Goal: Transaction & Acquisition: Download file/media

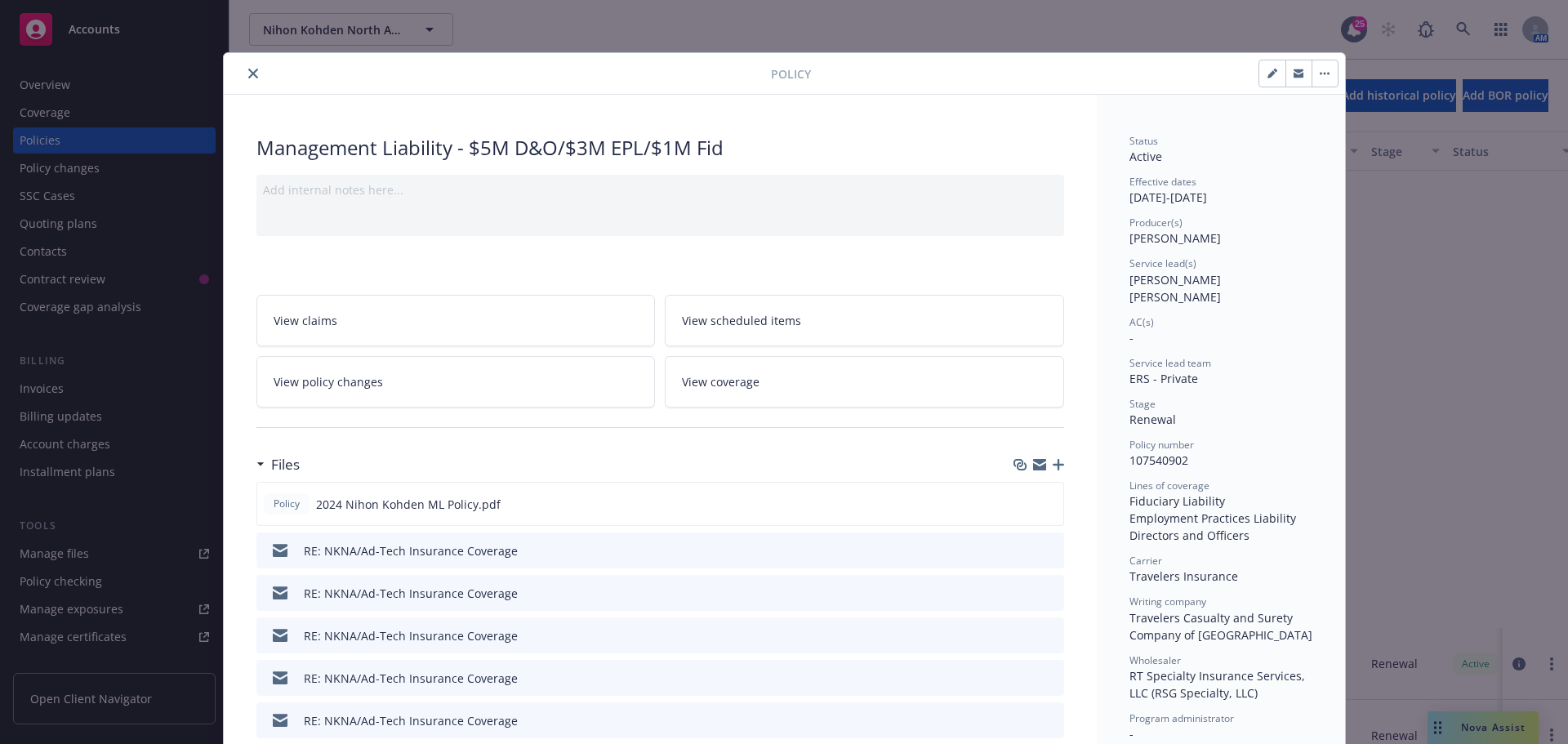
scroll to position [553, 0]
click at [243, 70] on button "close" at bounding box center [253, 73] width 19 height 19
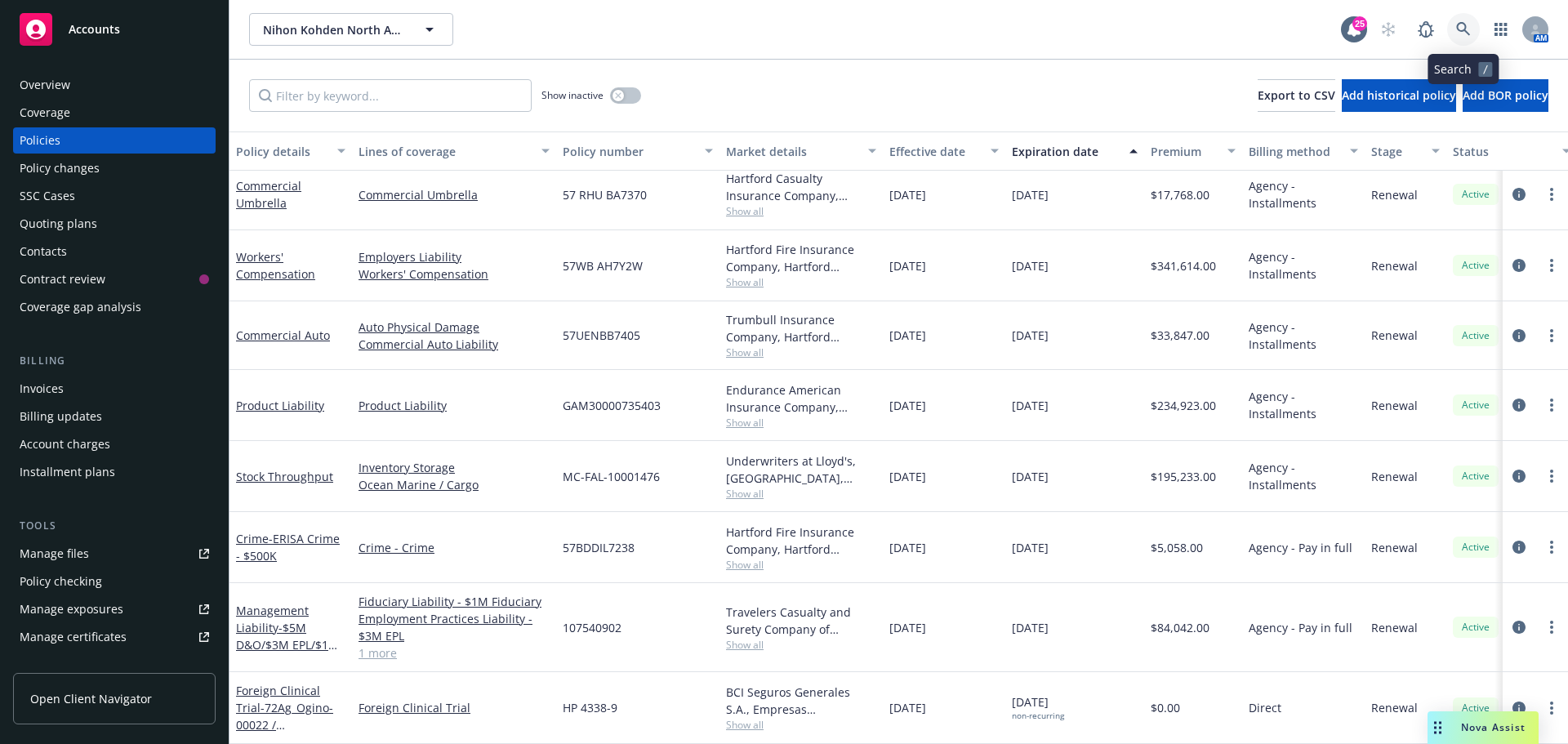
click at [1463, 25] on icon at bounding box center [1464, 29] width 14 height 14
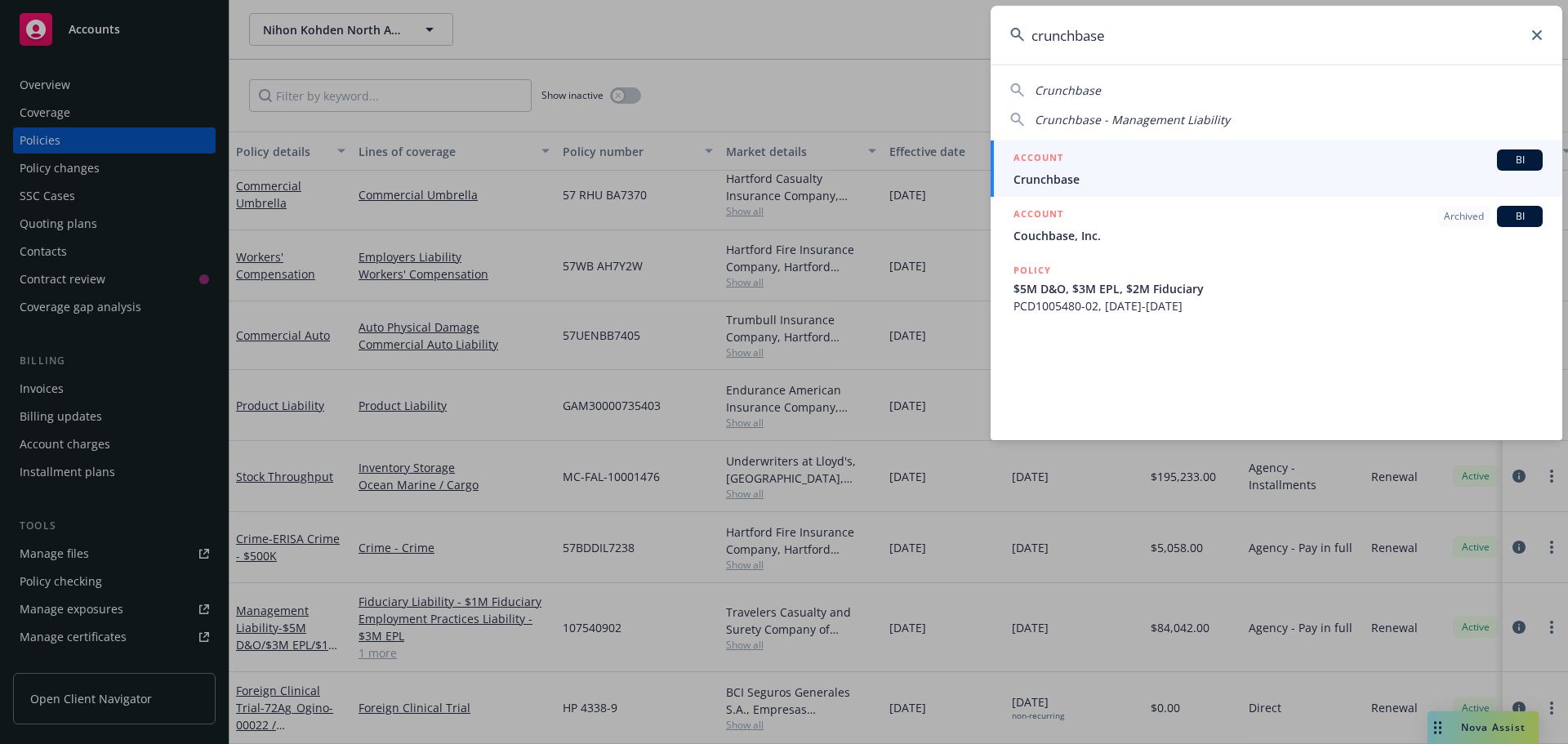
type input "crunchbase"
click at [1516, 162] on span "BI" at bounding box center [1520, 159] width 33 height 14
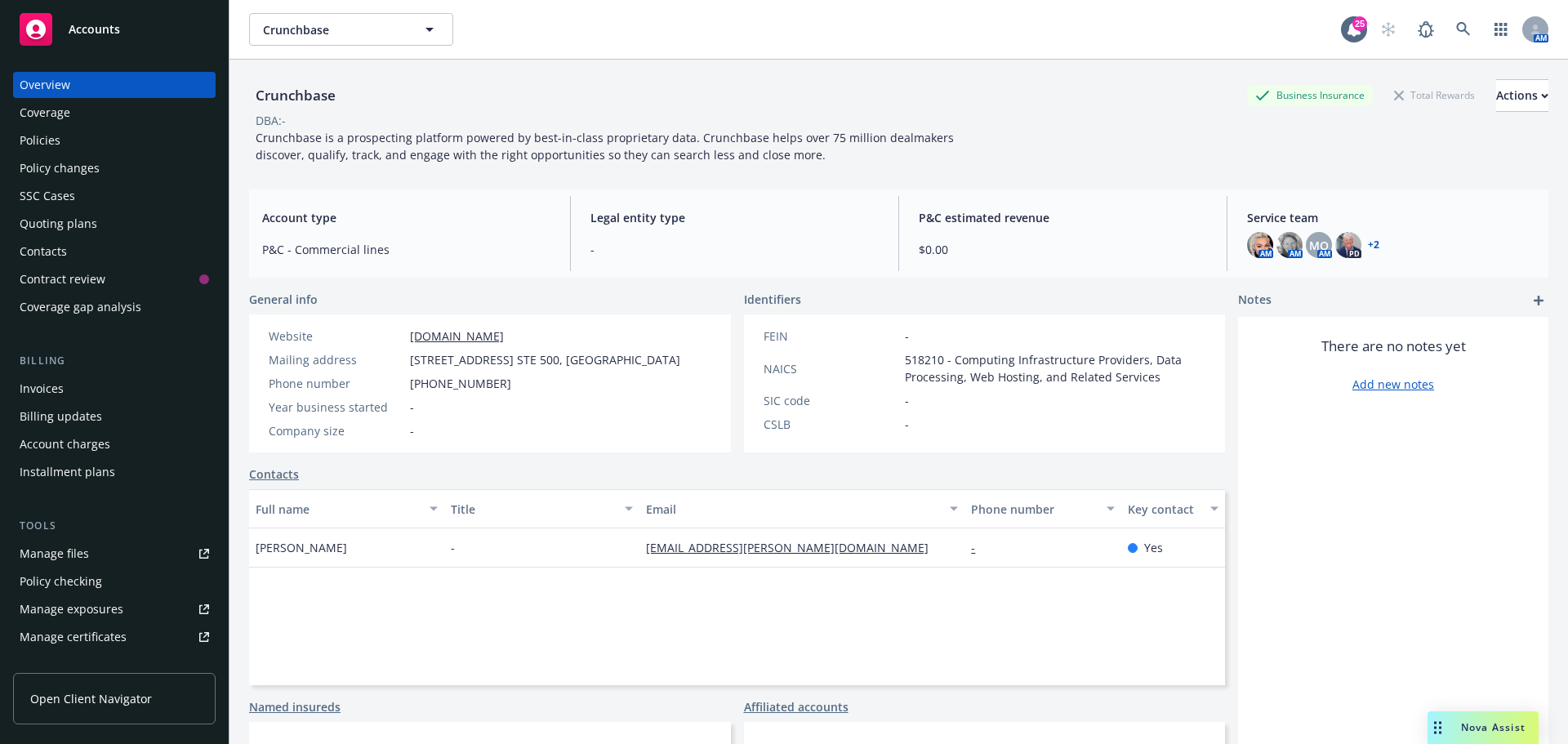
click at [75, 141] on div "Policies" at bounding box center [114, 140] width 190 height 26
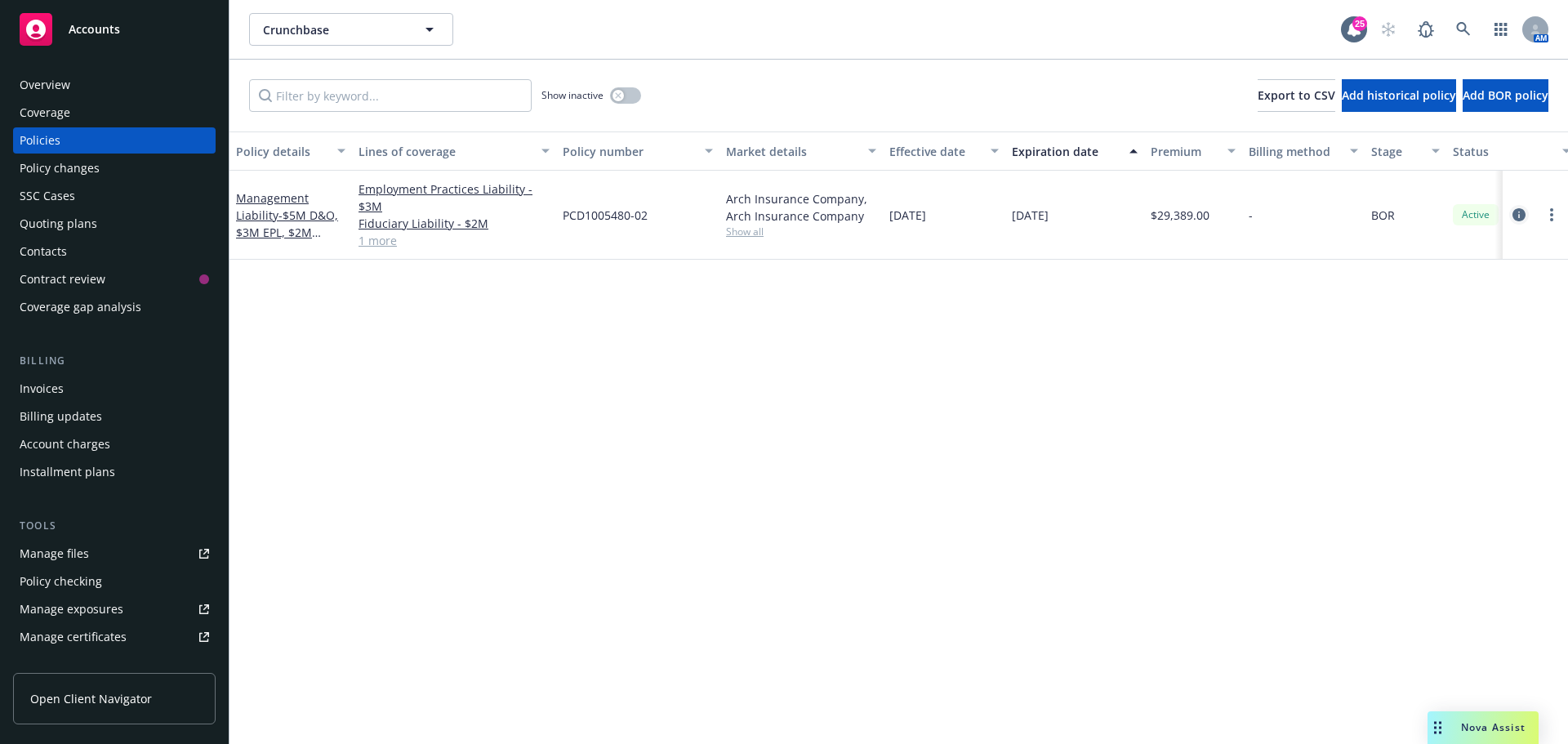
click at [1517, 213] on icon "circleInformation" at bounding box center [1519, 215] width 13 height 13
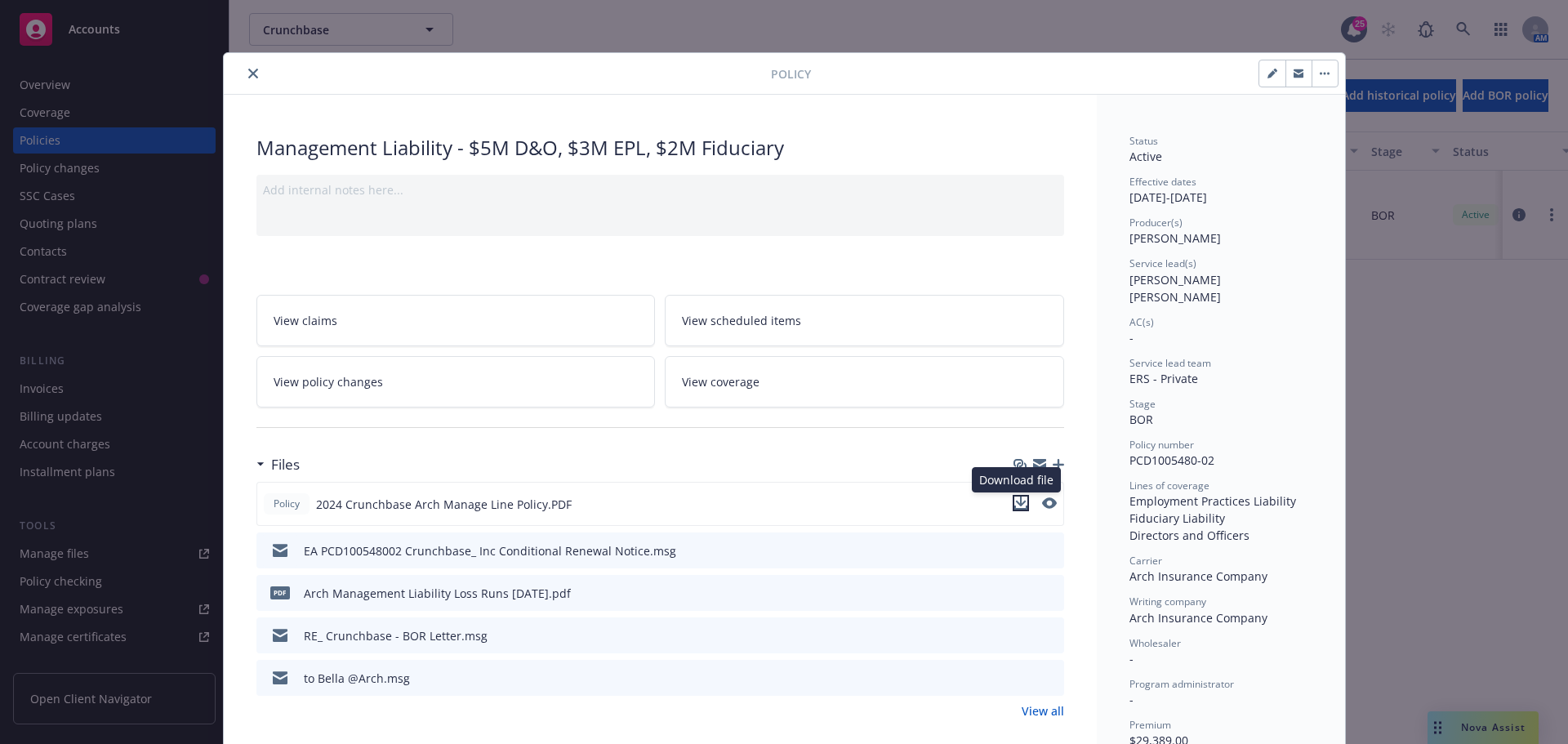
click at [1015, 502] on icon "download file" at bounding box center [1020, 501] width 11 height 10
click at [248, 75] on icon "close" at bounding box center [253, 74] width 10 height 10
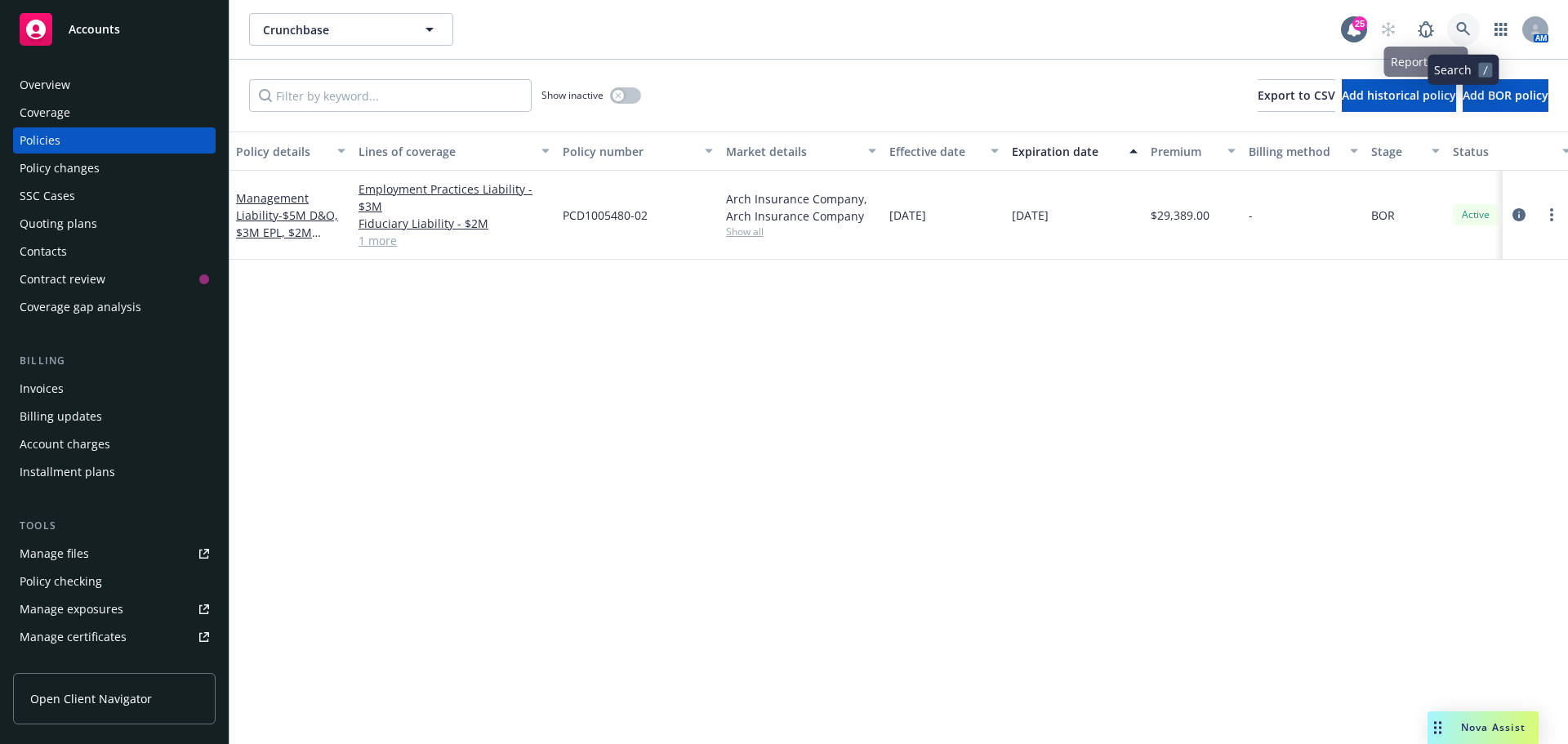
click at [1459, 24] on icon at bounding box center [1464, 29] width 13 height 13
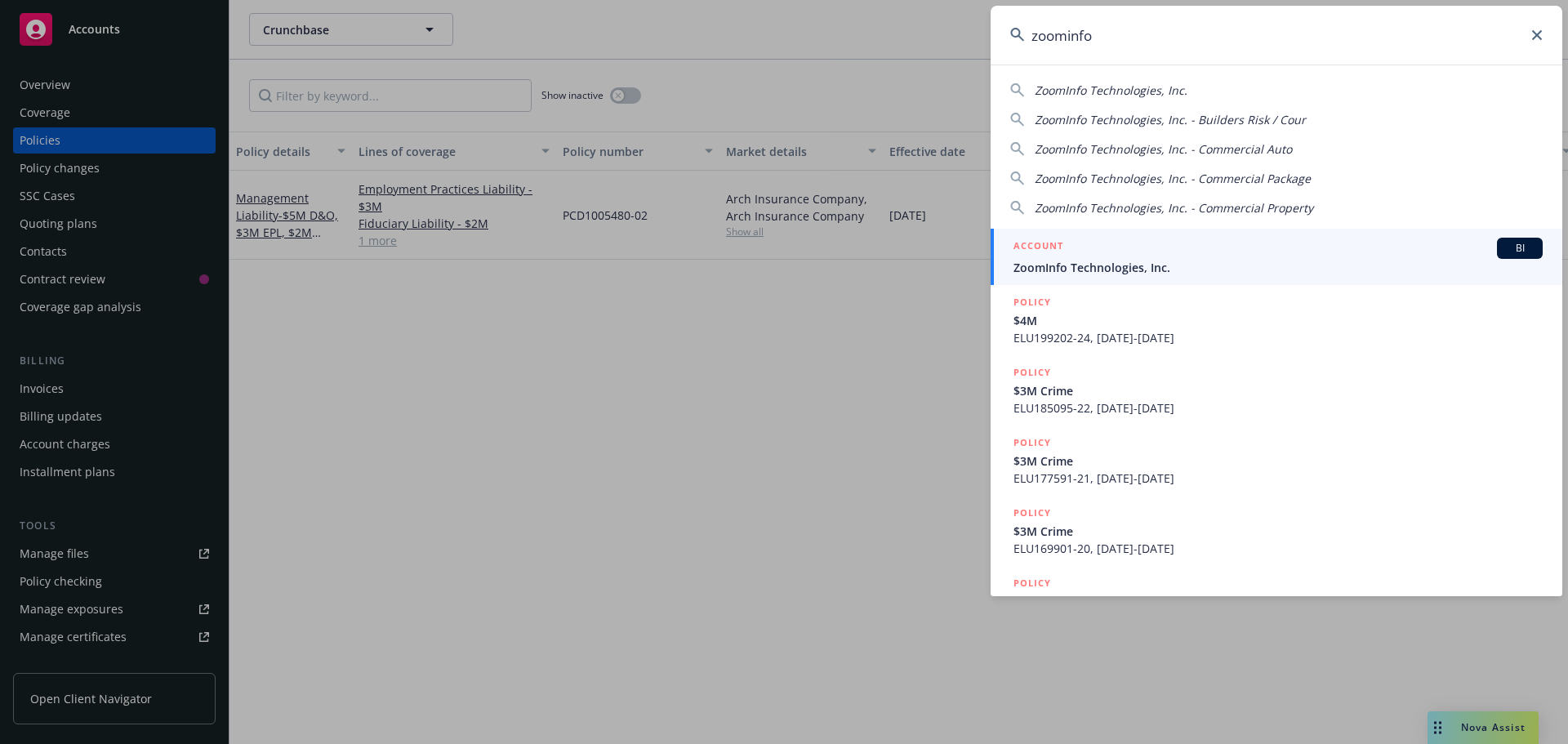
type input "zoominfo"
click at [1504, 243] on span "BI" at bounding box center [1520, 247] width 33 height 14
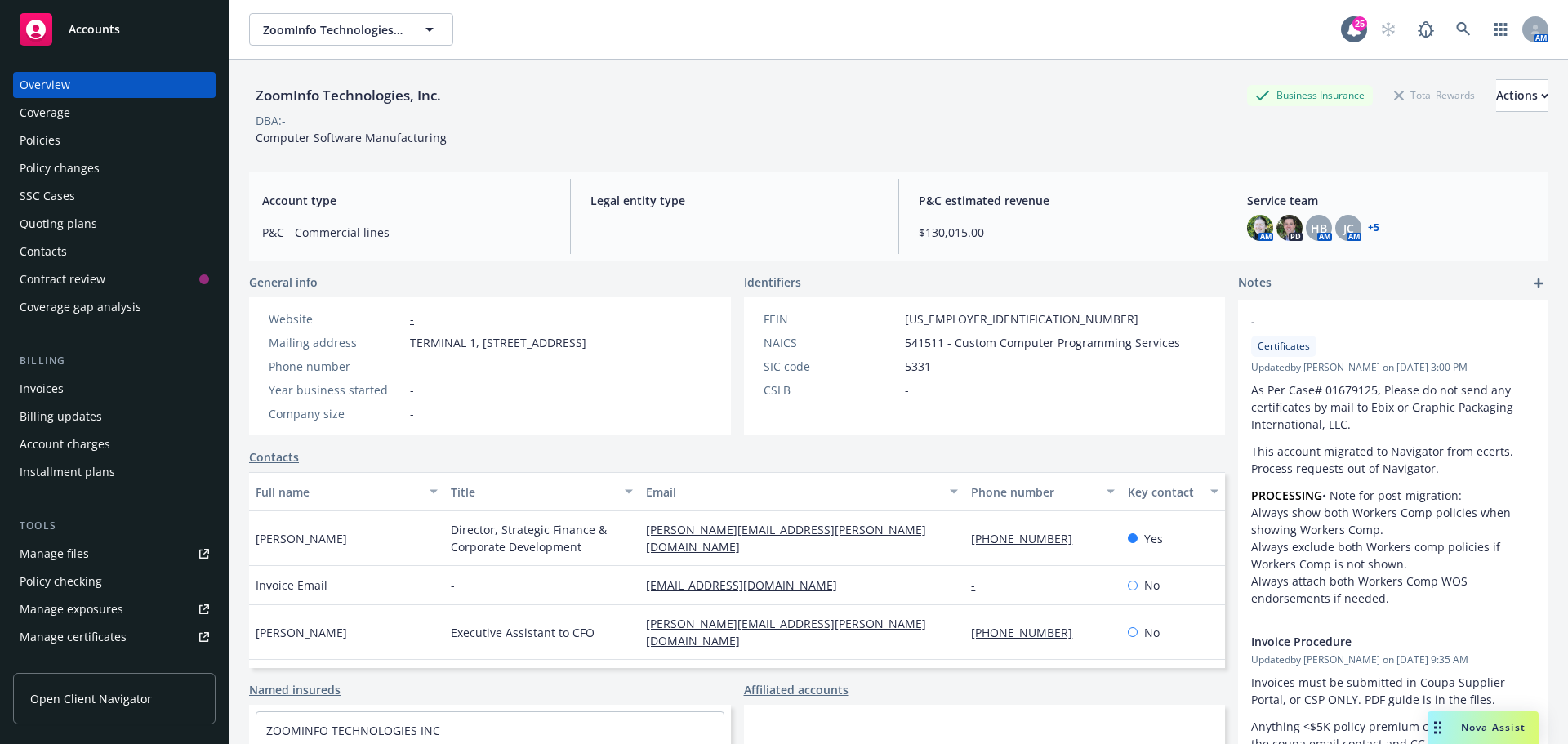
click at [49, 171] on div "Policy changes" at bounding box center [59, 168] width 81 height 26
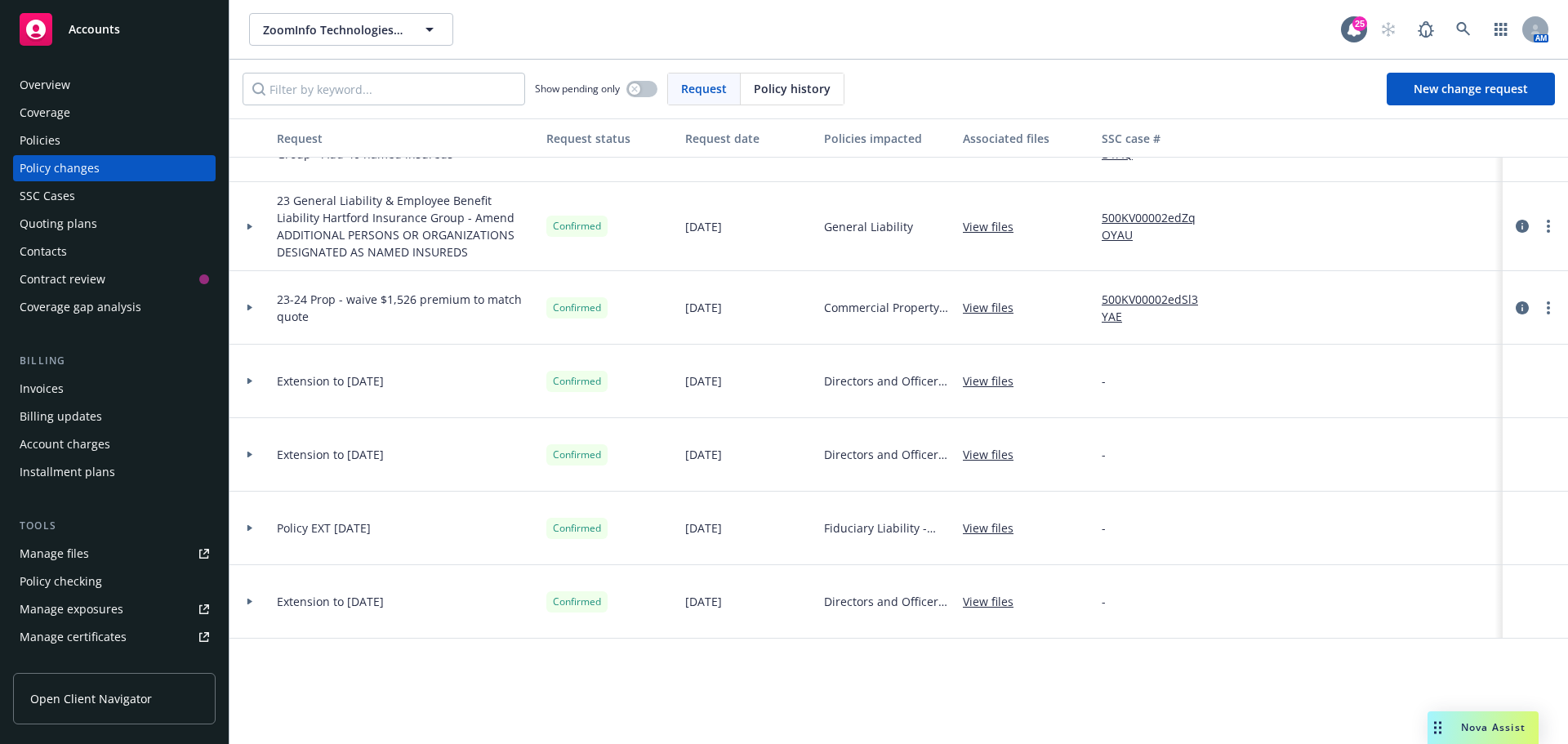
scroll to position [684, 0]
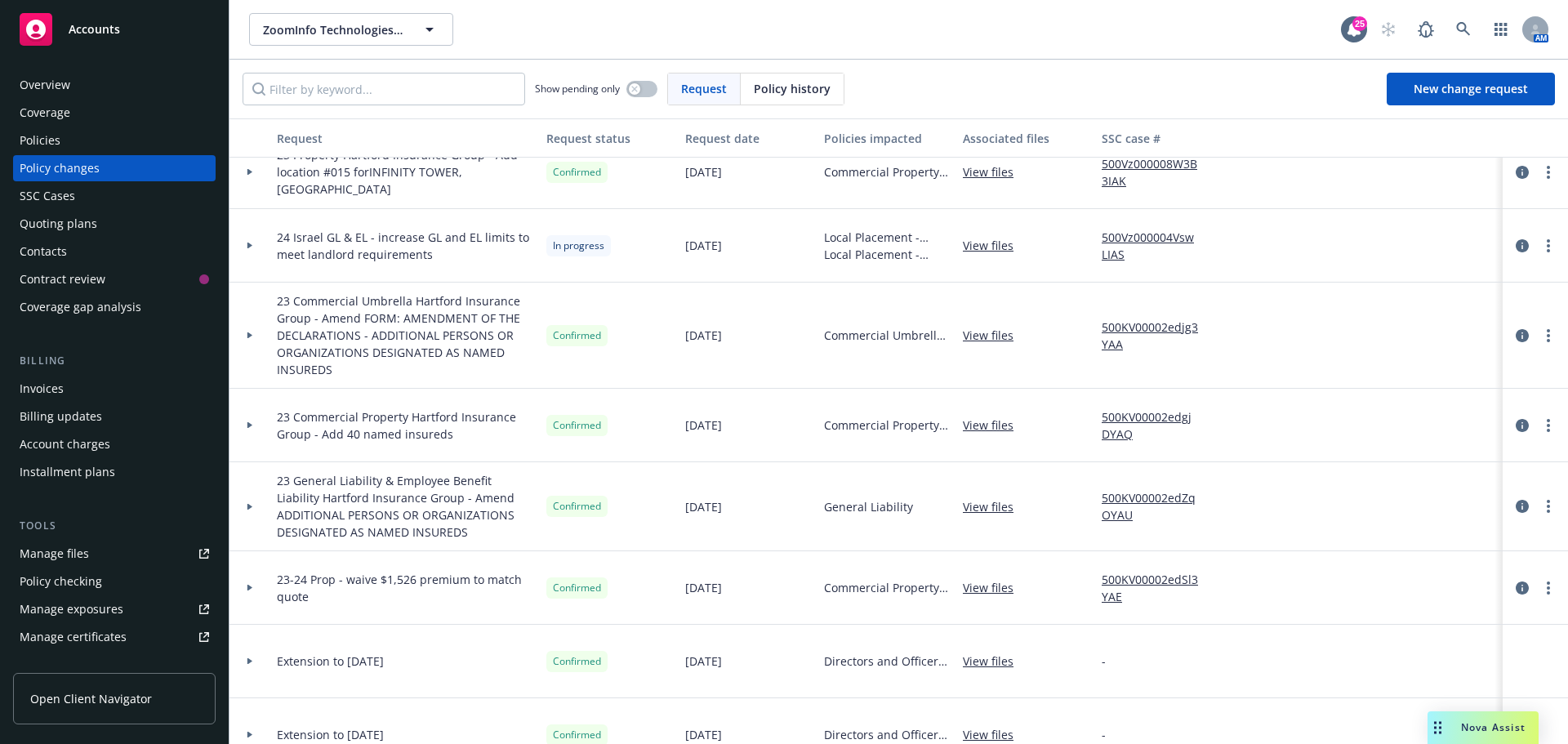
click at [53, 143] on div "Policies" at bounding box center [39, 140] width 41 height 26
